Goal: Transaction & Acquisition: Purchase product/service

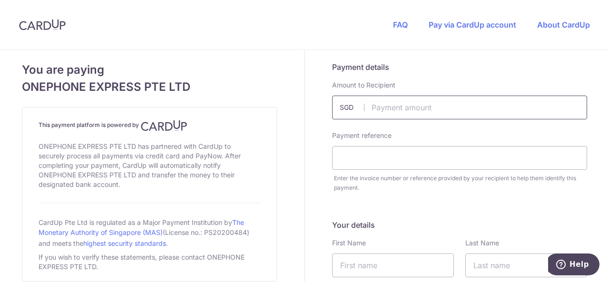
click at [394, 110] on input "text" at bounding box center [459, 108] width 255 height 24
type input "1582.00"
click at [371, 159] on input "text" at bounding box center [459, 158] width 255 height 24
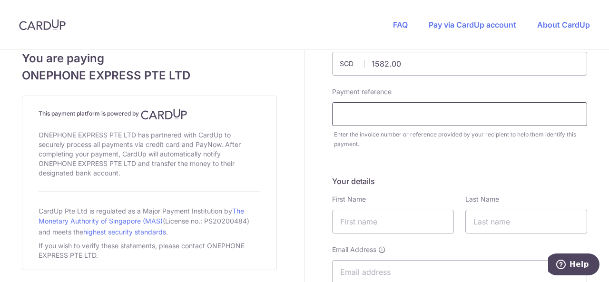
scroll to position [51, 0]
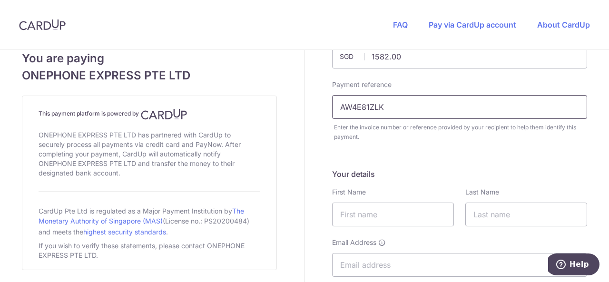
type input "AW4E81ZLK"
type input "Mercy"
type input "[PERSON_NAME]"
type input "[EMAIL_ADDRESS][DOMAIN_NAME]"
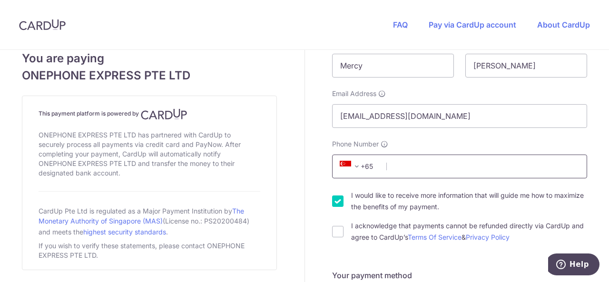
click at [421, 166] on input "Phone Number" at bounding box center [459, 167] width 255 height 24
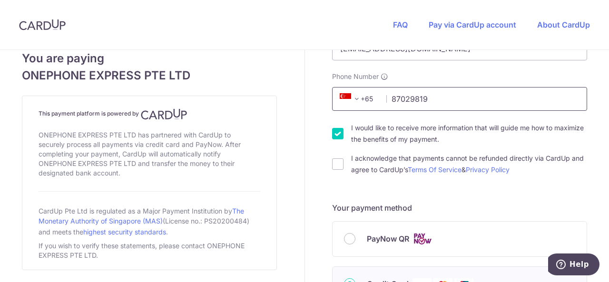
scroll to position [277, 0]
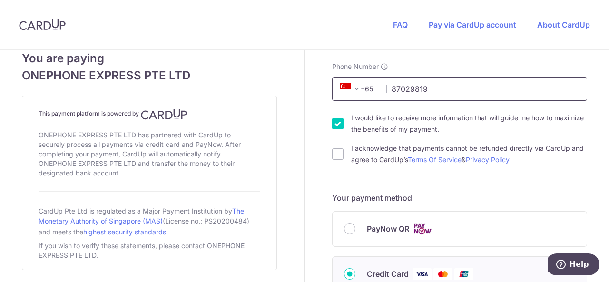
type input "87029819"
click at [340, 152] on input "I acknowledge that payments cannot be refunded directly via CardUp and agree to…" at bounding box center [337, 153] width 11 height 11
checkbox input "true"
click at [336, 123] on input "I would like to receive more information that will guide me how to maximize the…" at bounding box center [337, 123] width 11 height 11
checkbox input "false"
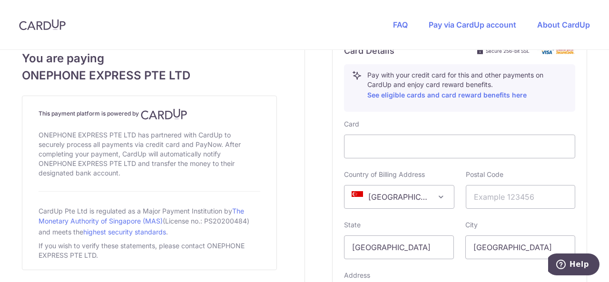
scroll to position [536, 0]
click at [435, 194] on span at bounding box center [440, 196] width 11 height 11
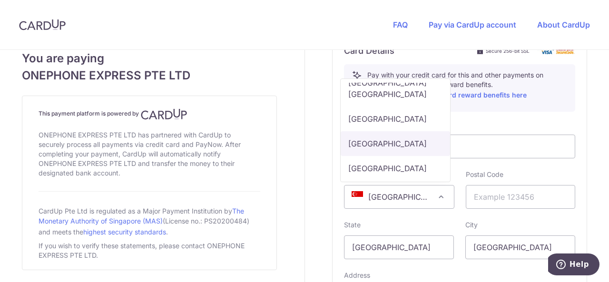
scroll to position [6049, 0]
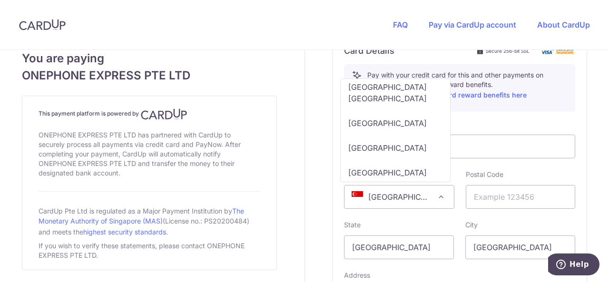
select select "US"
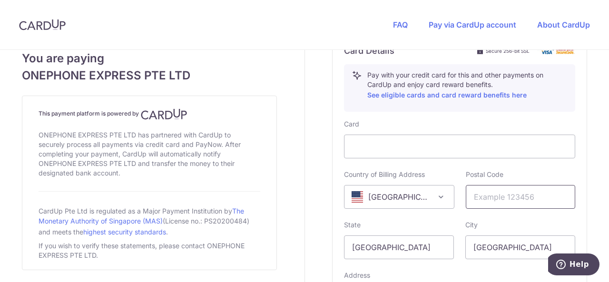
click at [487, 199] on input "text" at bounding box center [521, 197] width 110 height 24
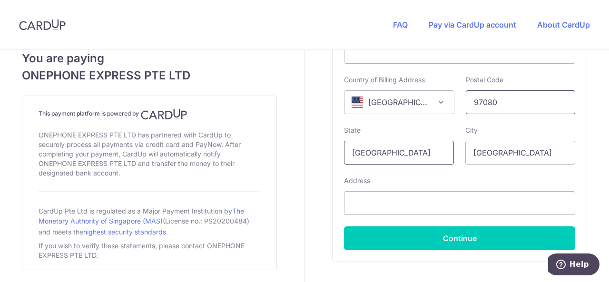
type input "97080"
click at [376, 155] on input "[GEOGRAPHIC_DATA]" at bounding box center [399, 153] width 110 height 24
type input "[US_STATE]"
type input "[PERSON_NAME]"
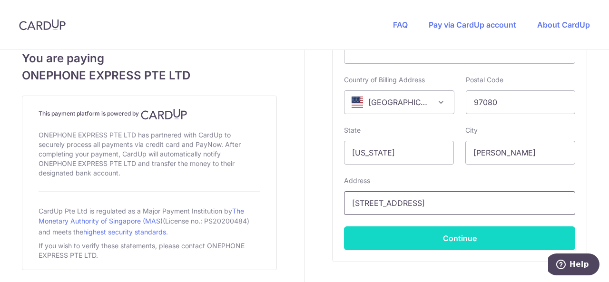
type input "[STREET_ADDRESS]"
click at [433, 236] on button "Continue" at bounding box center [459, 238] width 231 height 24
type input "**** 3648"
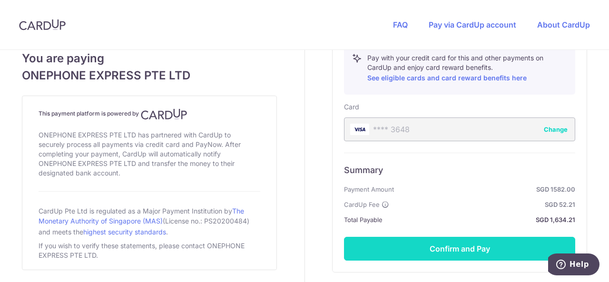
scroll to position [554, 0]
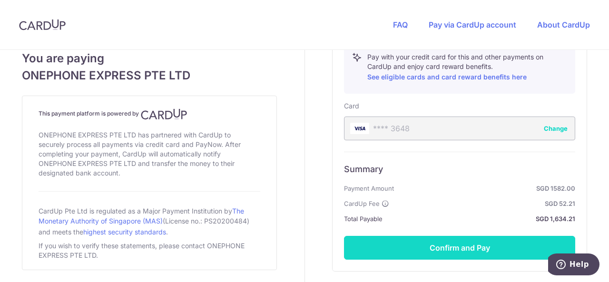
click at [450, 246] on button "Confirm and Pay" at bounding box center [459, 248] width 231 height 24
